Goal: Find specific page/section: Find specific page/section

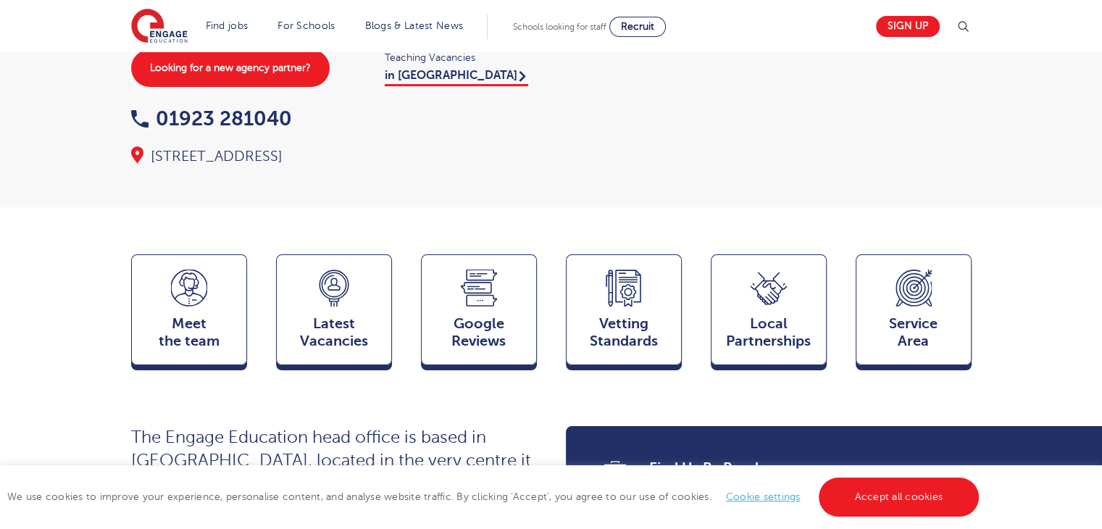
scroll to position [290, 0]
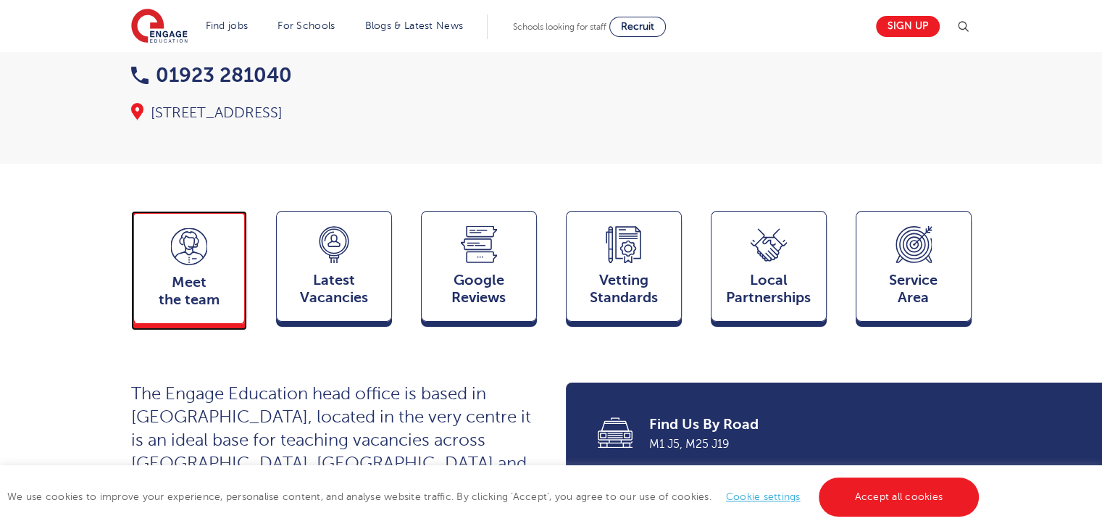
click at [195, 274] on span "Meet the team" at bounding box center [189, 291] width 96 height 35
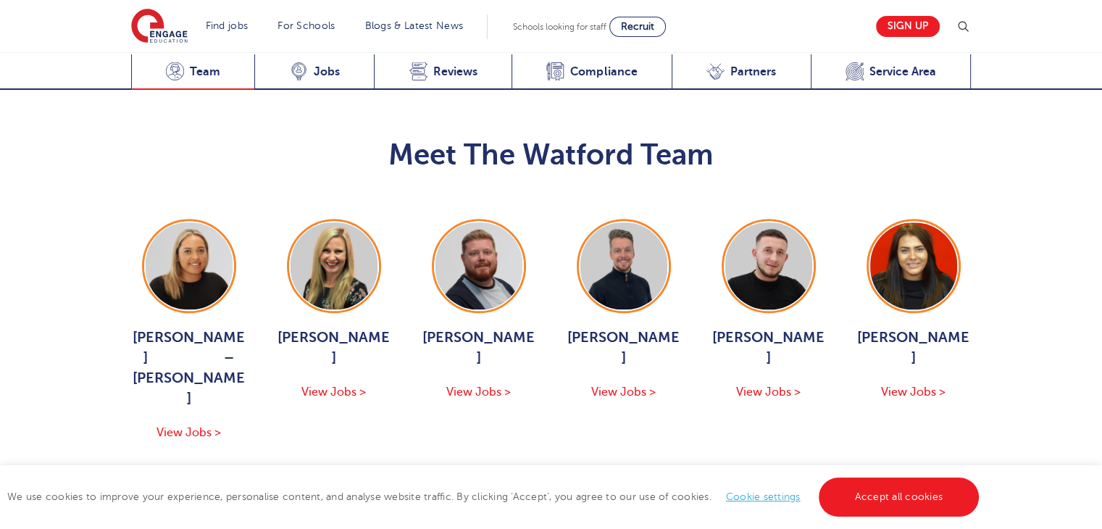
scroll to position [1433, 0]
click at [568, 472] on button "Show More Of The Team" at bounding box center [552, 486] width 190 height 28
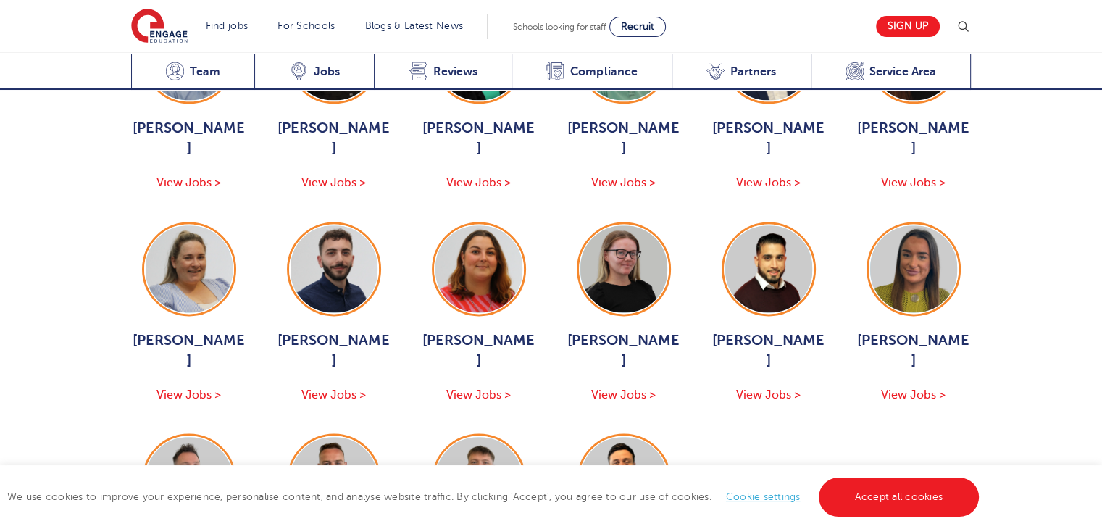
scroll to position [1941, 0]
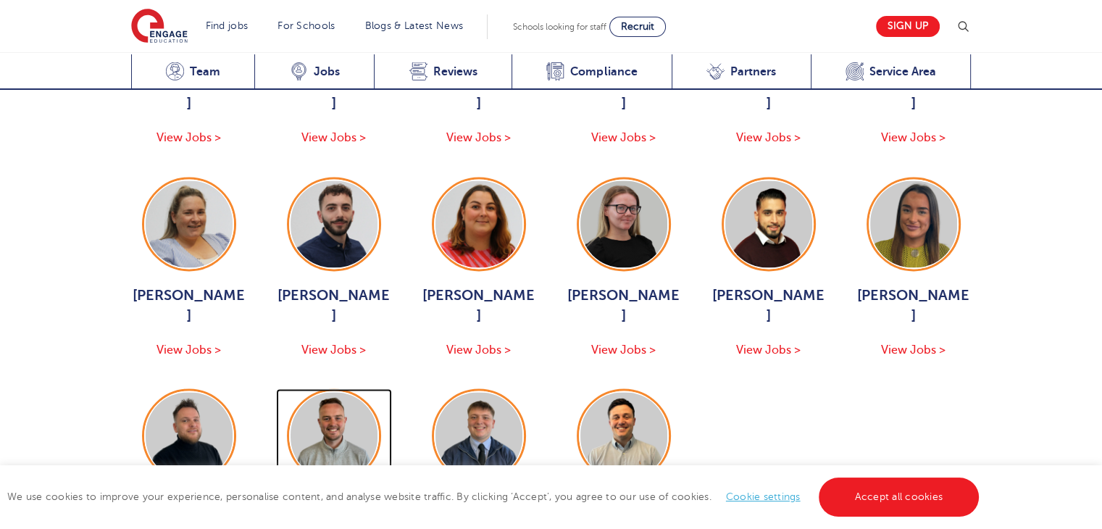
click at [341, 497] on span "[PERSON_NAME]" at bounding box center [334, 517] width 116 height 41
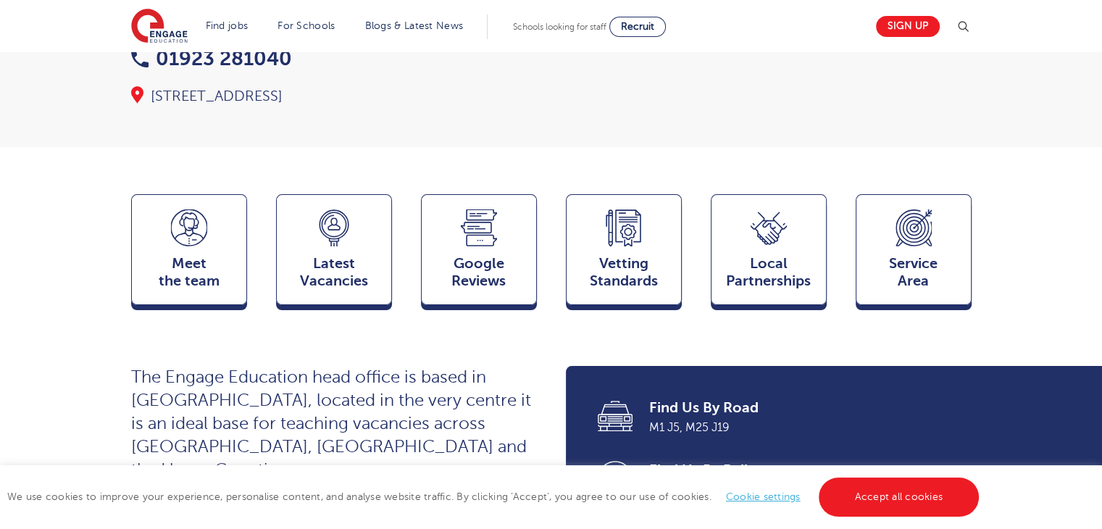
scroll to position [274, 0]
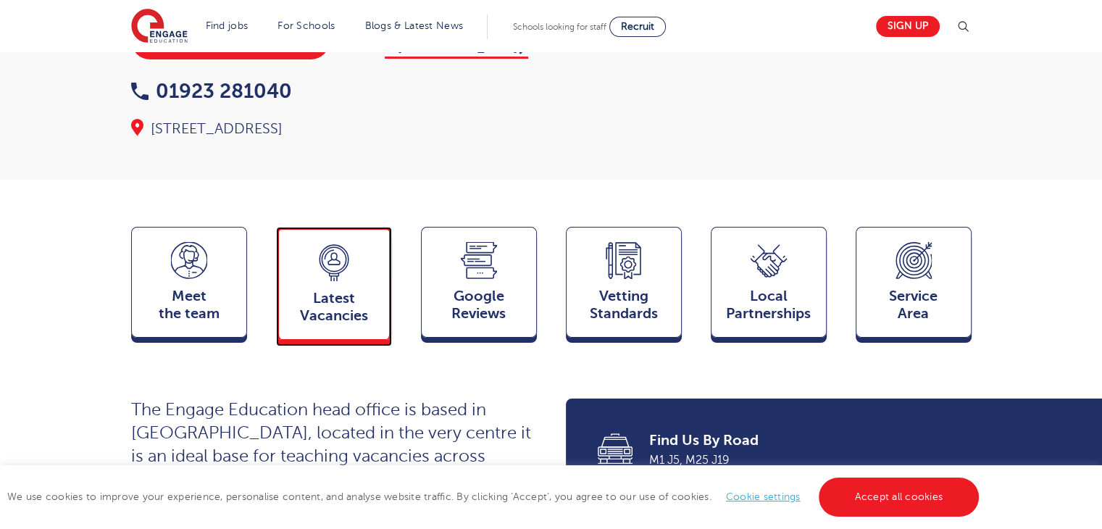
click at [333, 272] on icon at bounding box center [333, 276] width 9 height 8
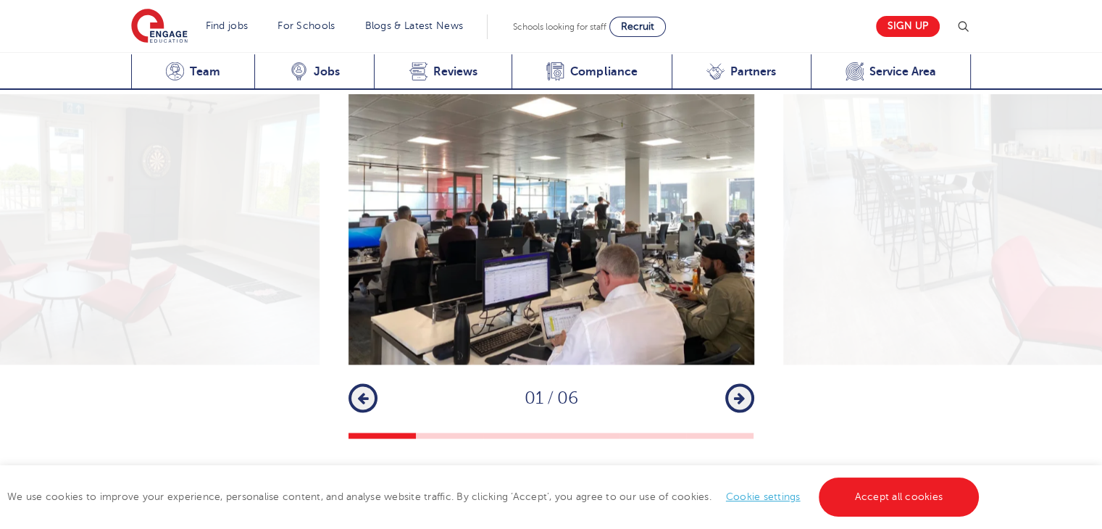
scroll to position [1989, 0]
